Goal: Find specific page/section: Find specific page/section

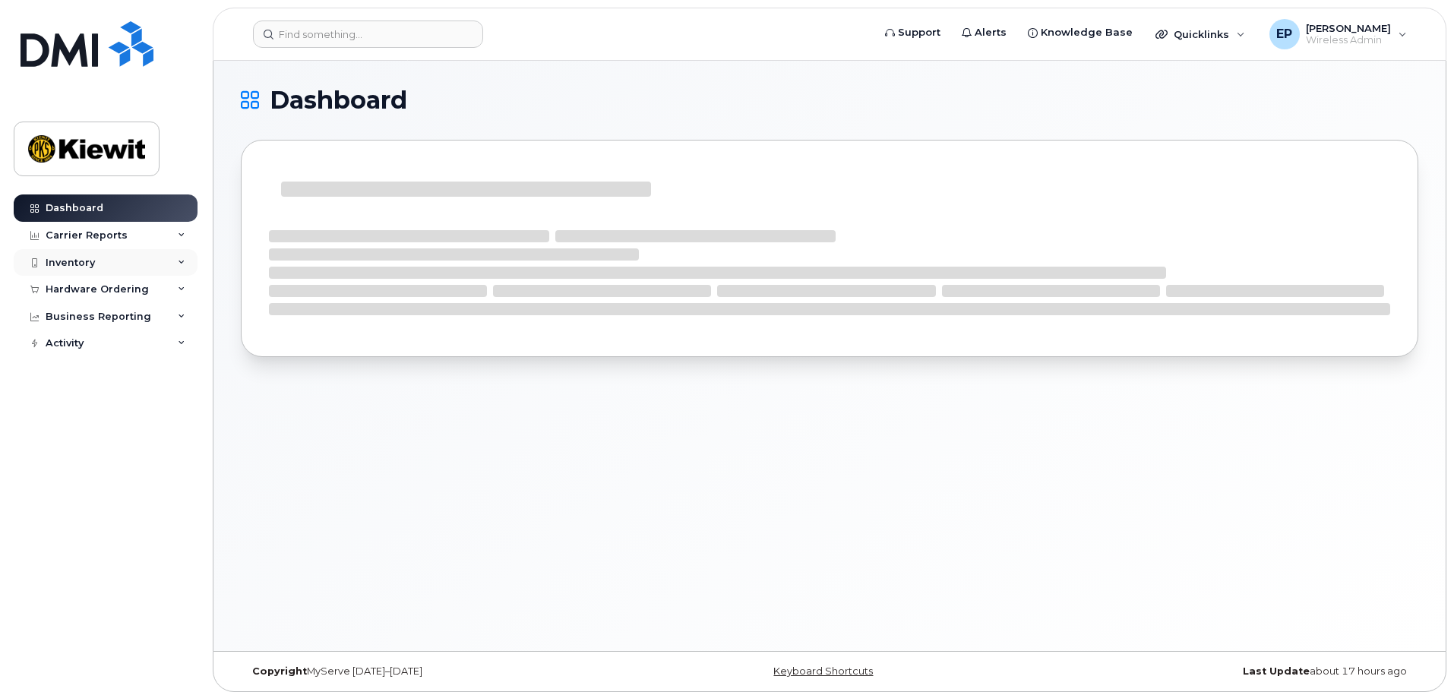
click at [91, 257] on div "Inventory" at bounding box center [70, 263] width 49 height 12
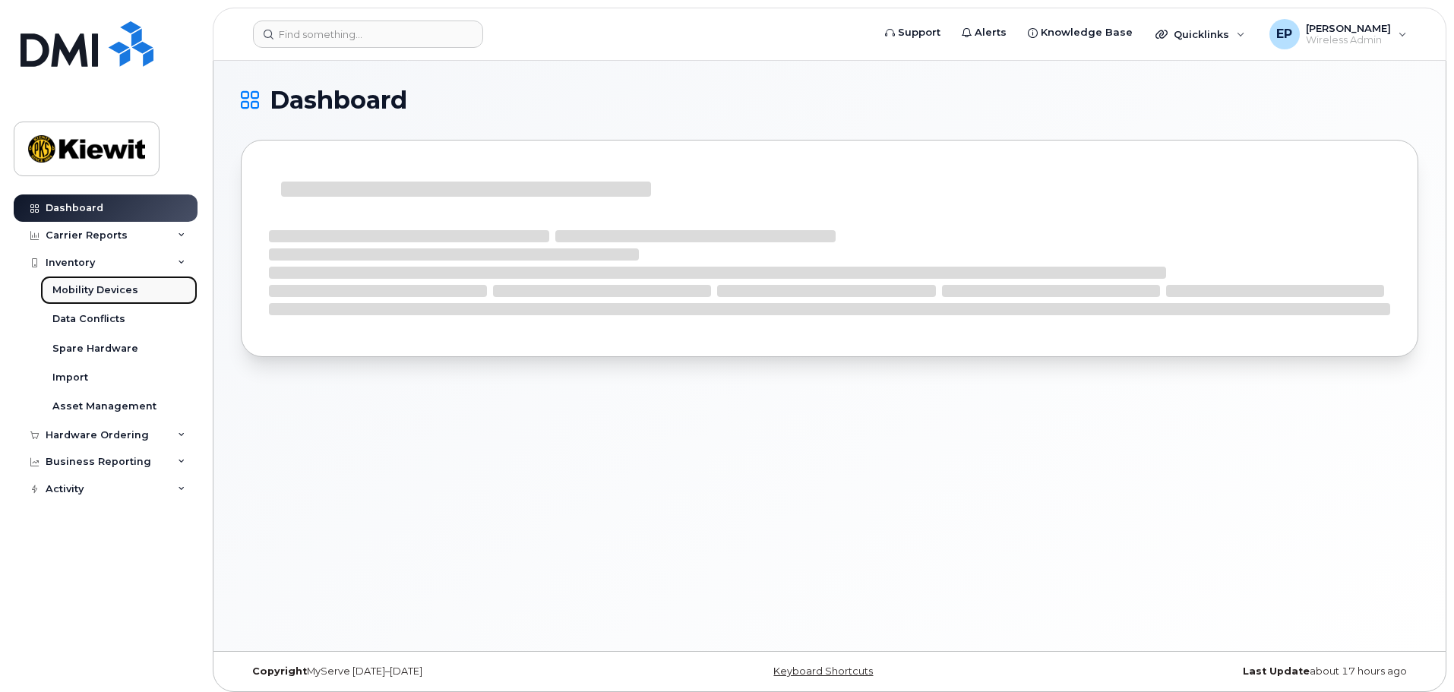
click at [133, 292] on div "Mobility Devices" at bounding box center [95, 290] width 86 height 14
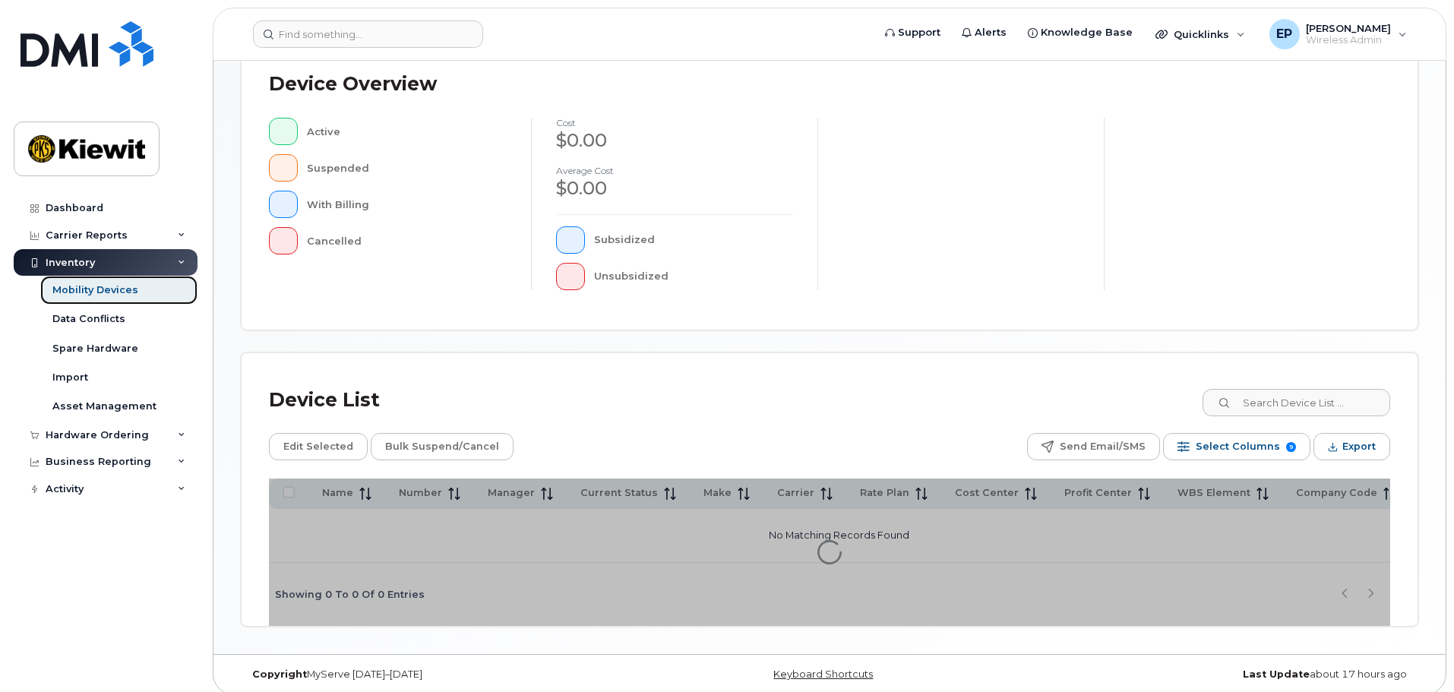
scroll to position [352, 0]
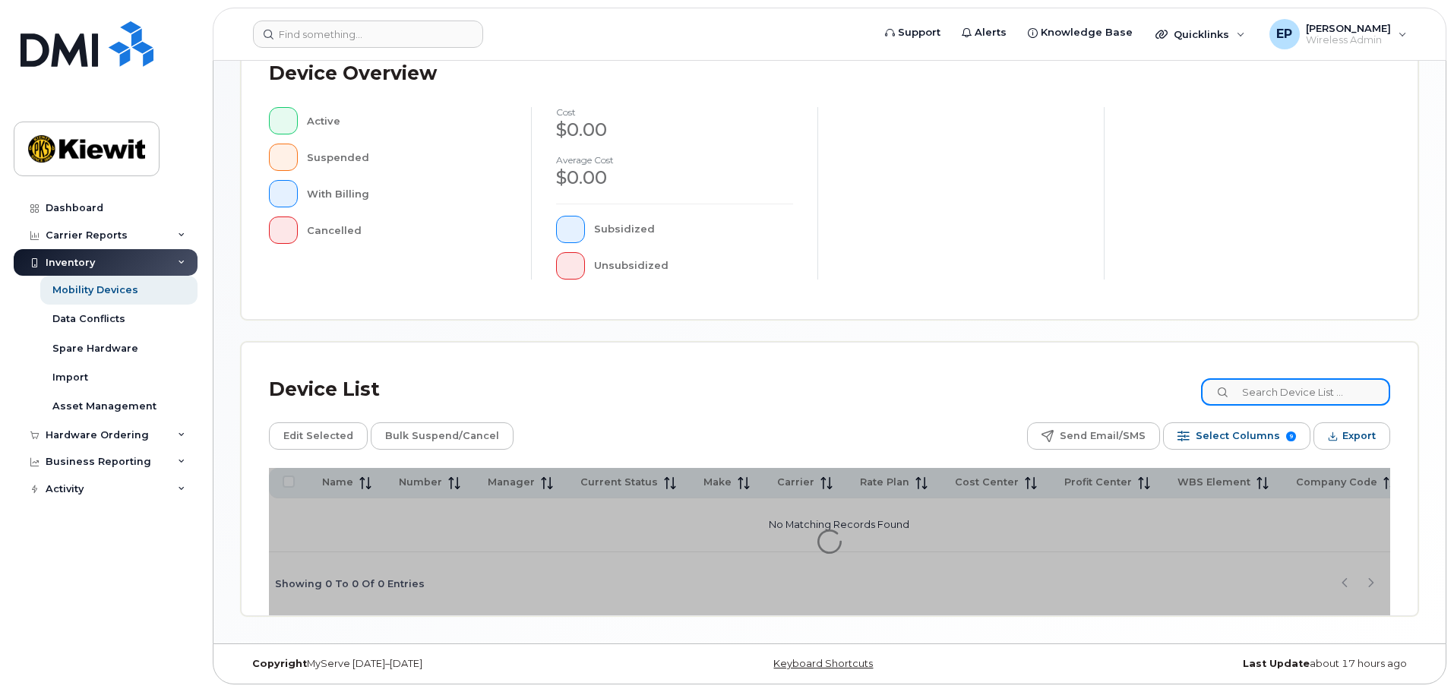
click at [1296, 390] on input at bounding box center [1295, 391] width 189 height 27
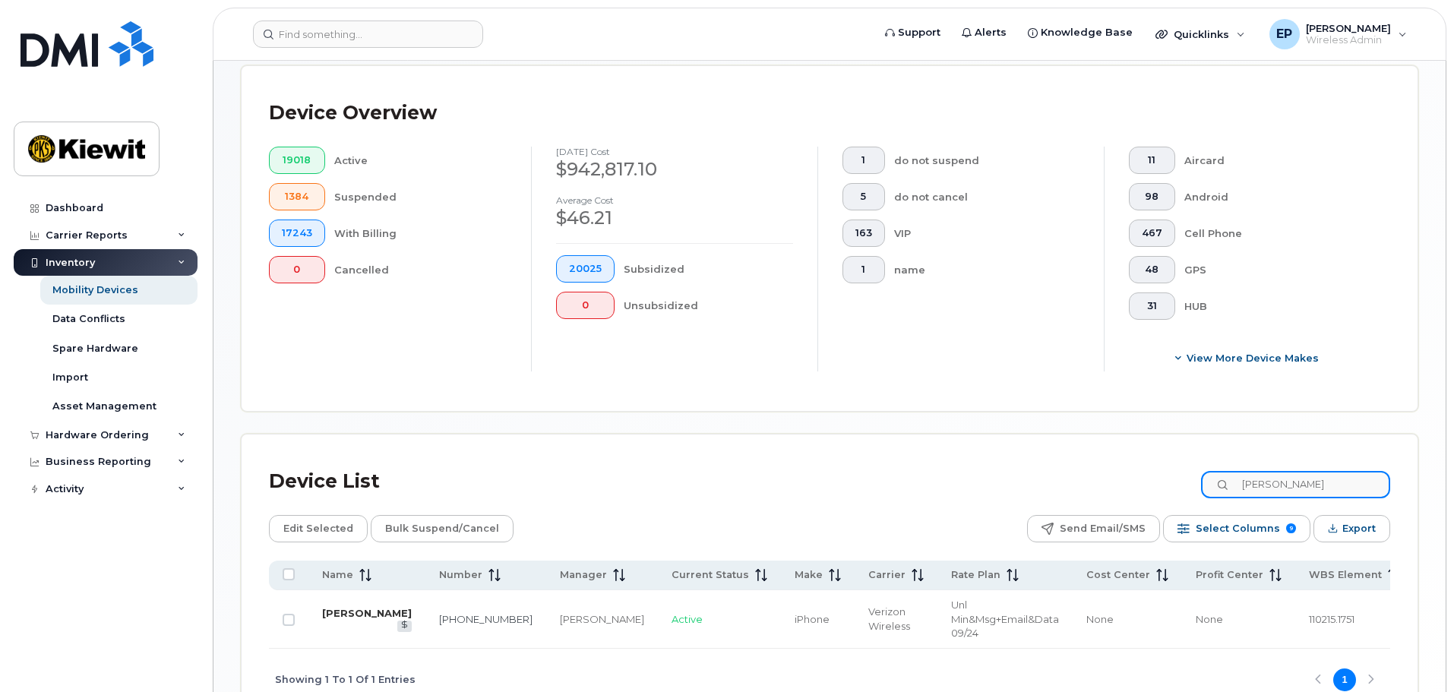
type input "erin duffy"
click at [339, 605] on td "[PERSON_NAME]" at bounding box center [366, 619] width 117 height 58
click at [333, 612] on link "[PERSON_NAME]" at bounding box center [367, 613] width 90 height 12
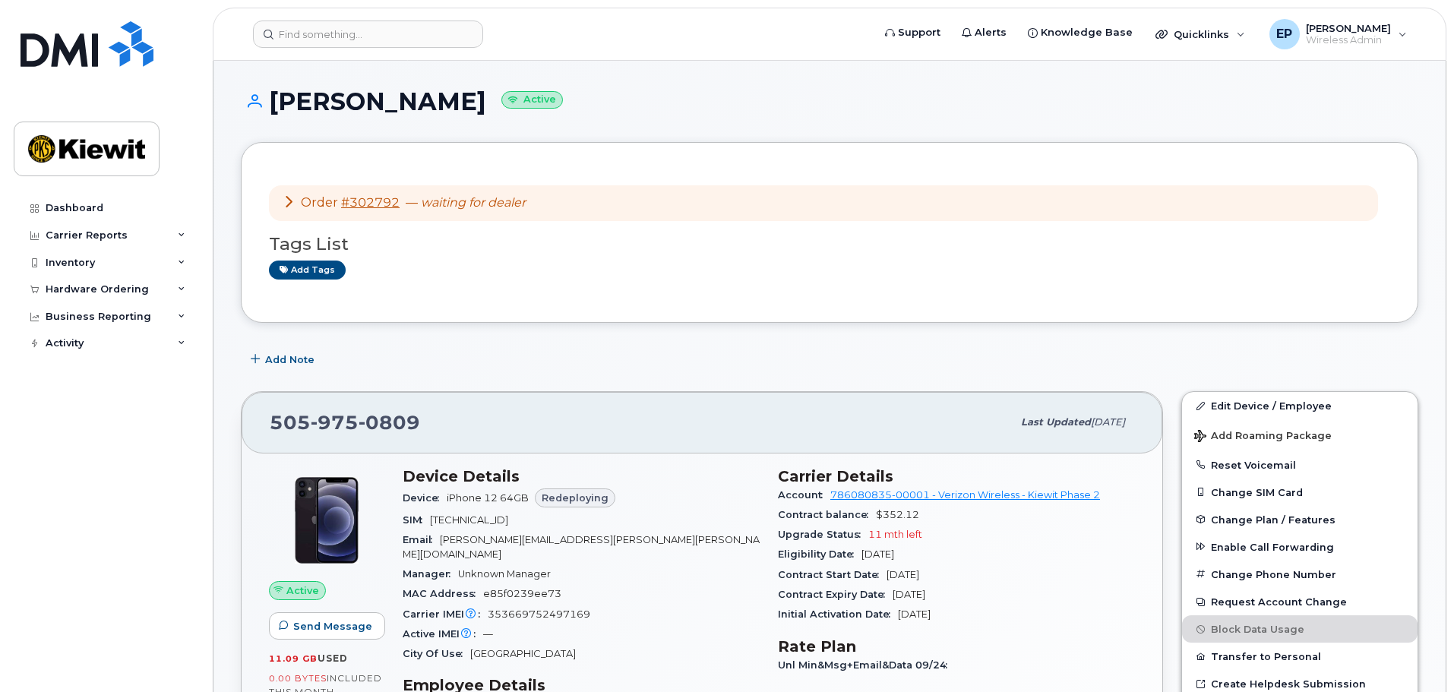
click at [291, 203] on icon at bounding box center [289, 201] width 12 height 12
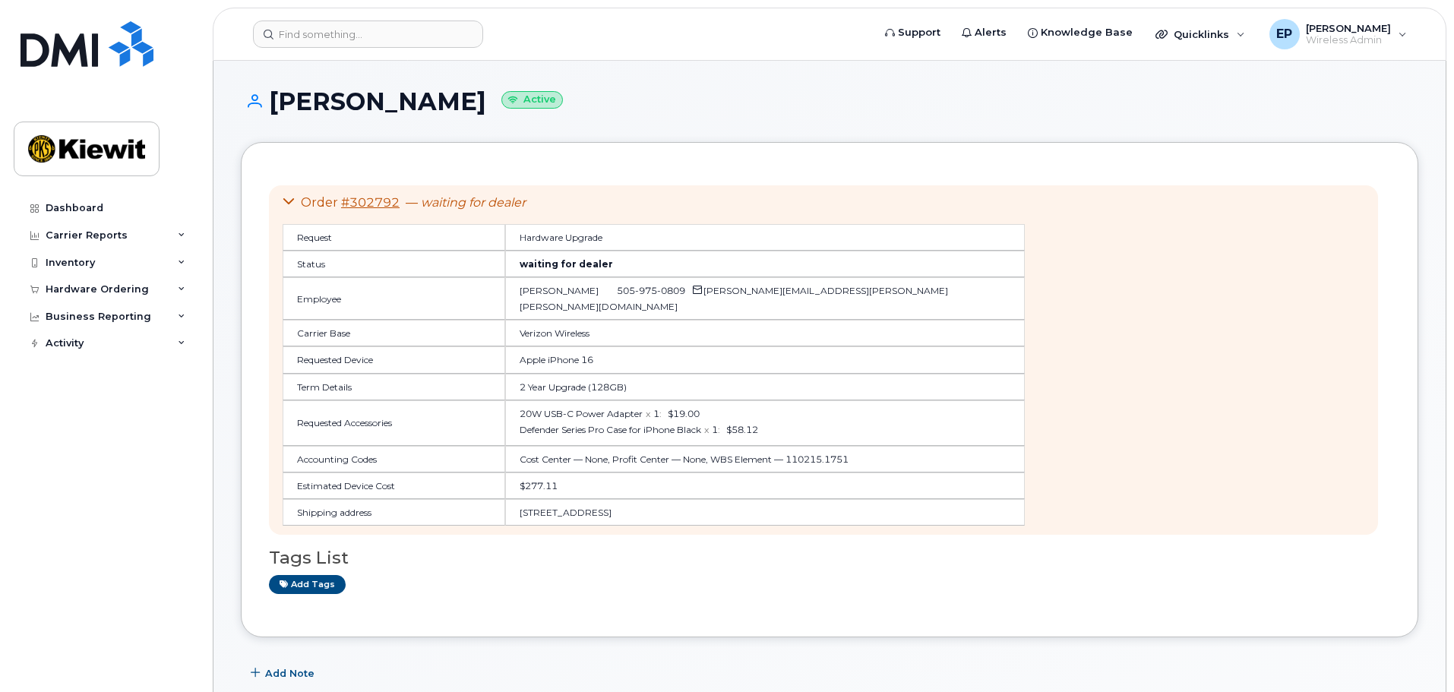
drag, startPoint x: 802, startPoint y: 460, endPoint x: 774, endPoint y: 486, distance: 38.2
click at [955, 535] on div "Order #302792 — waiting for dealer Request Hardware Upgrade Status waiting for …" at bounding box center [823, 359] width 1109 height 349
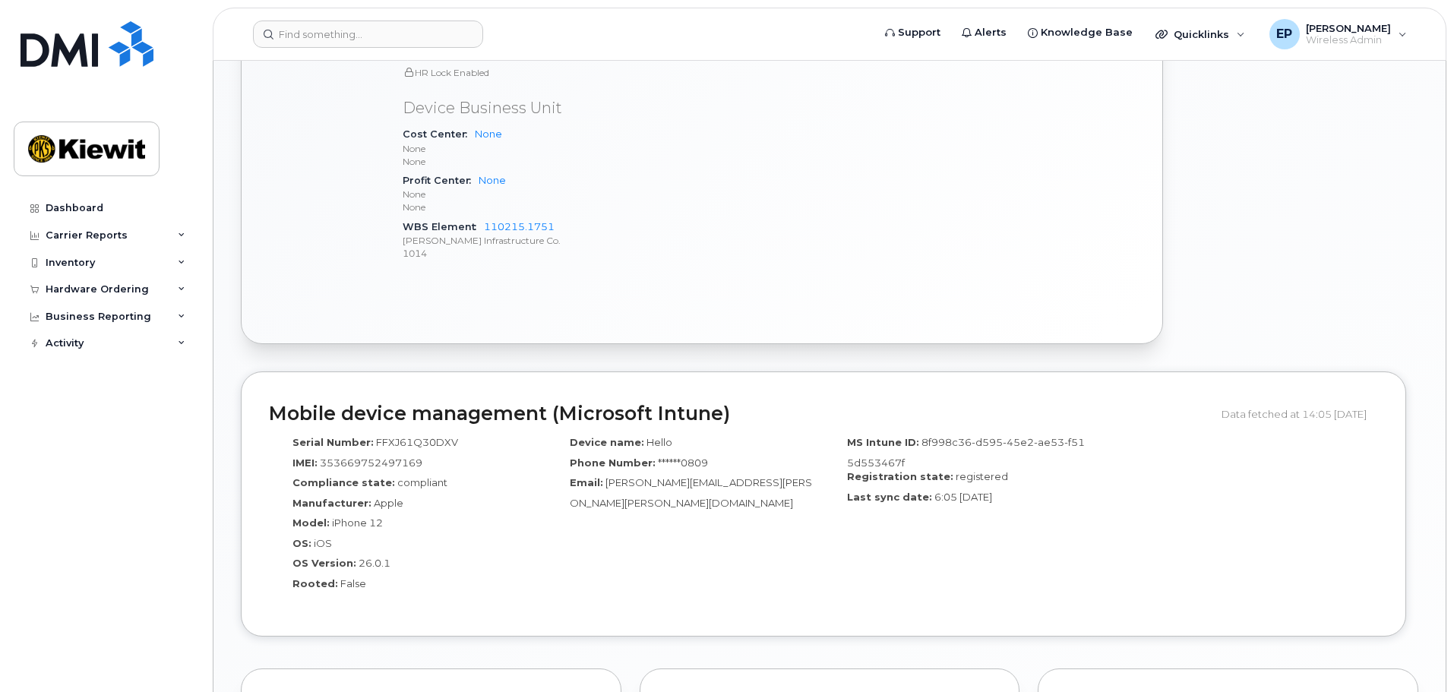
scroll to position [911, 0]
